Goal: Information Seeking & Learning: Learn about a topic

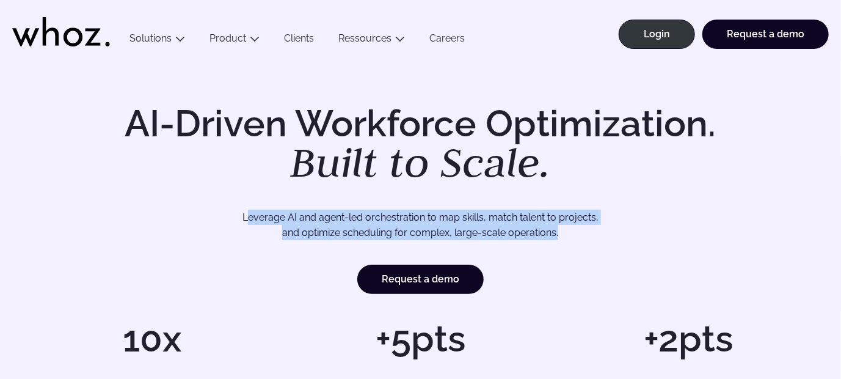
drag, startPoint x: 249, startPoint y: 216, endPoint x: 590, endPoint y: 232, distance: 341.4
click at [590, 232] on p "Leverage AI and agent-led orchestration to map skills, match talent to projects…" at bounding box center [420, 225] width 713 height 31
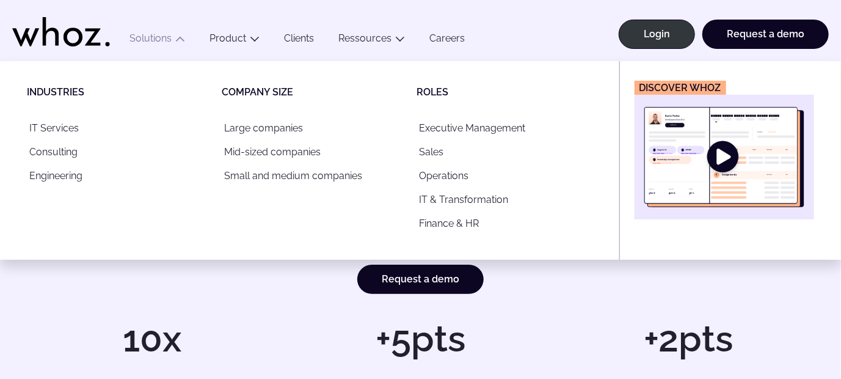
click at [163, 38] on button "Solutions" at bounding box center [157, 40] width 80 height 16
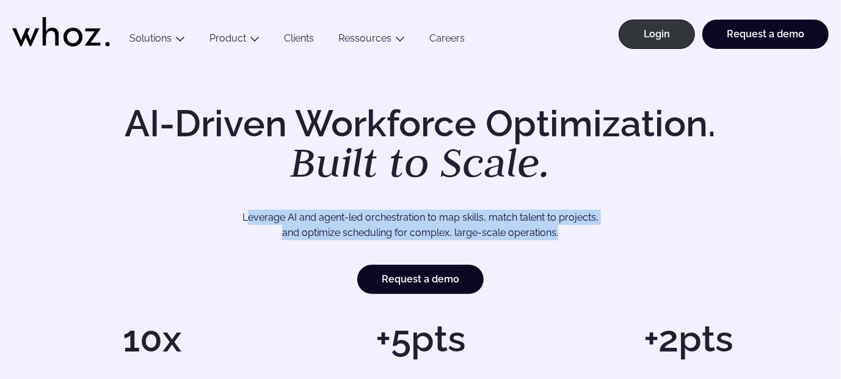
click at [163, 38] on button "Solutions" at bounding box center [157, 40] width 80 height 16
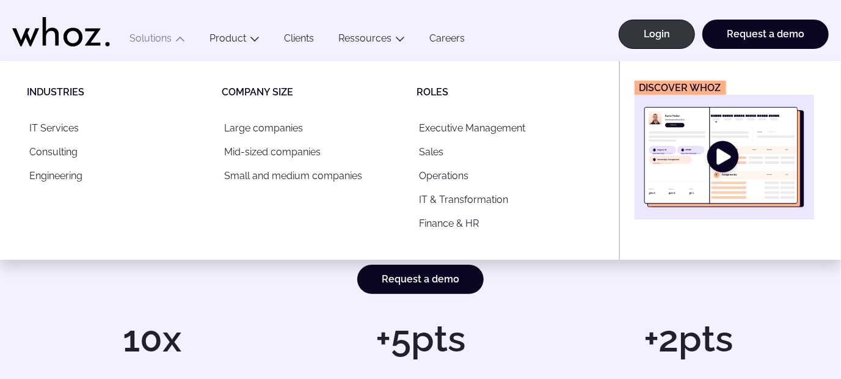
click at [708, 156] on img "Main" at bounding box center [725, 157] width 160 height 100
click at [729, 154] on img "Main" at bounding box center [725, 157] width 160 height 100
click at [722, 163] on img "Main" at bounding box center [725, 157] width 160 height 100
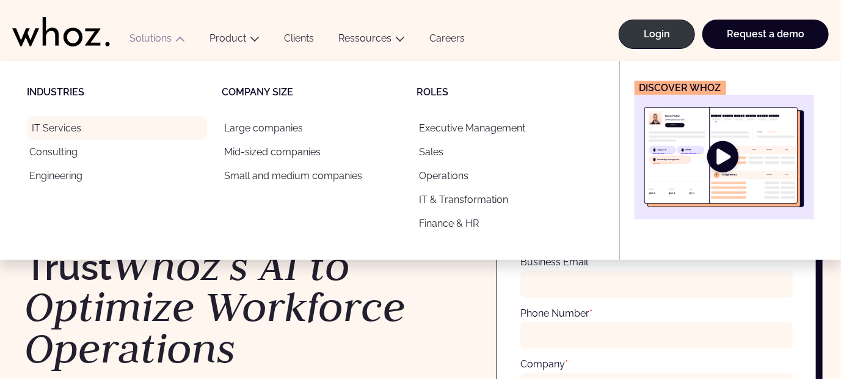
click at [58, 130] on link "IT Services" at bounding box center [117, 128] width 180 height 24
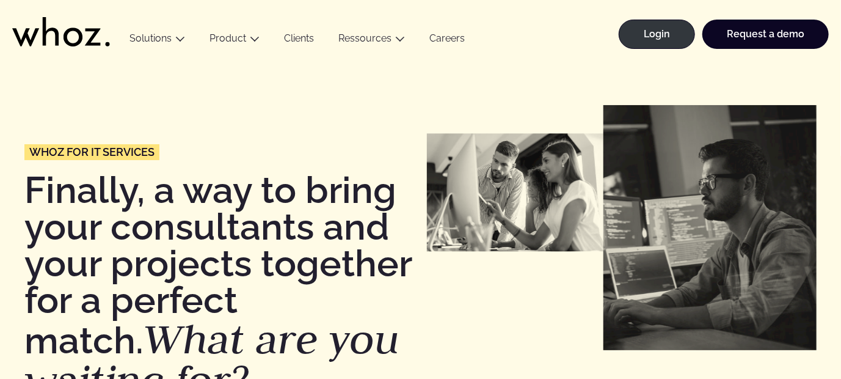
click at [452, 38] on link "Careers" at bounding box center [447, 40] width 60 height 16
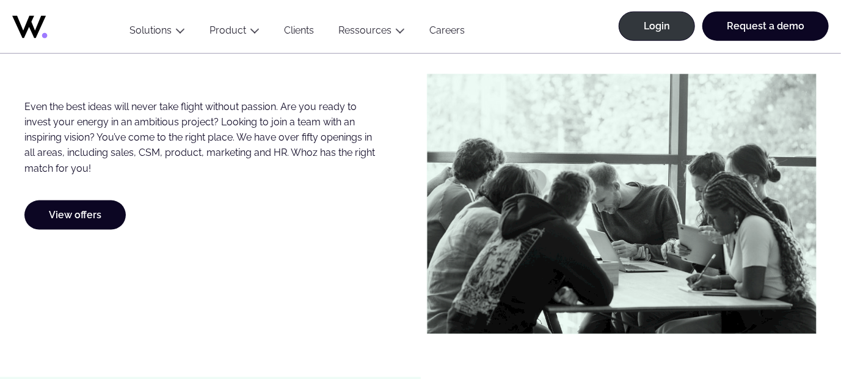
scroll to position [672, 0]
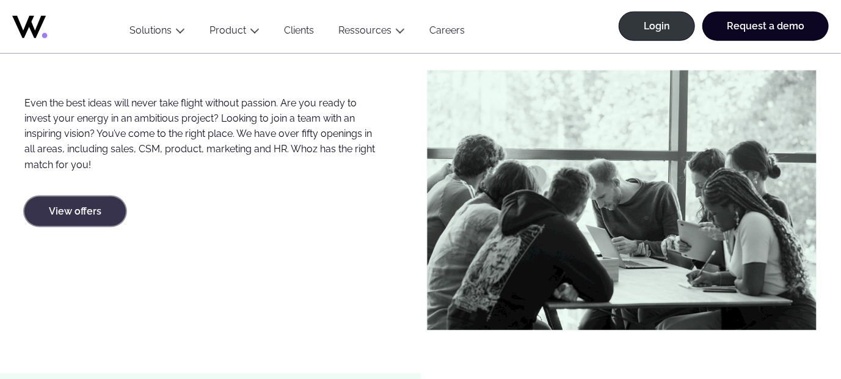
click at [59, 222] on link "View offers" at bounding box center [74, 211] width 101 height 29
click at [79, 215] on link "View offers" at bounding box center [74, 211] width 101 height 29
click at [69, 213] on link "View offers" at bounding box center [74, 211] width 101 height 29
